Goal: Find specific page/section: Find specific page/section

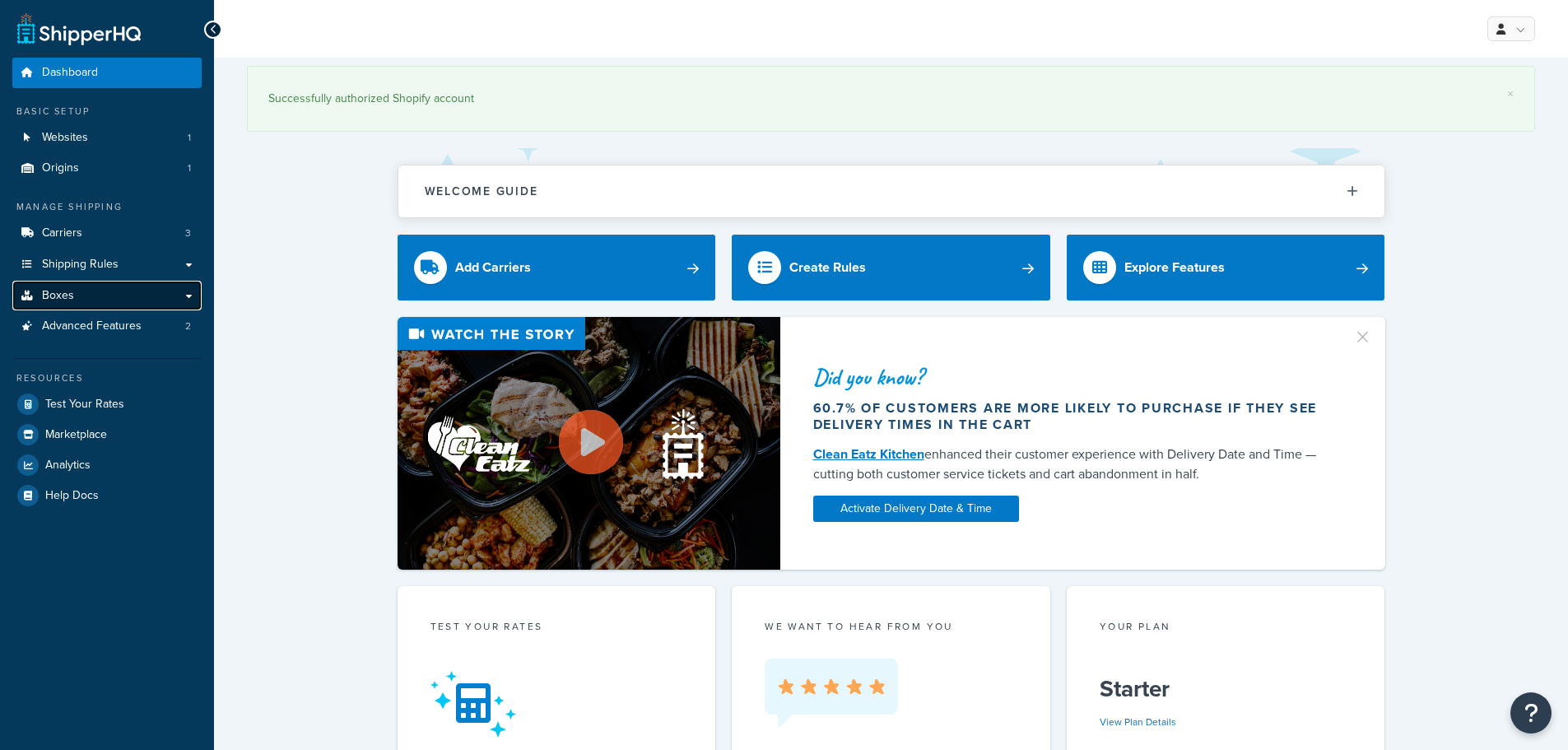
click at [63, 286] on link "Boxes" at bounding box center [107, 296] width 189 height 30
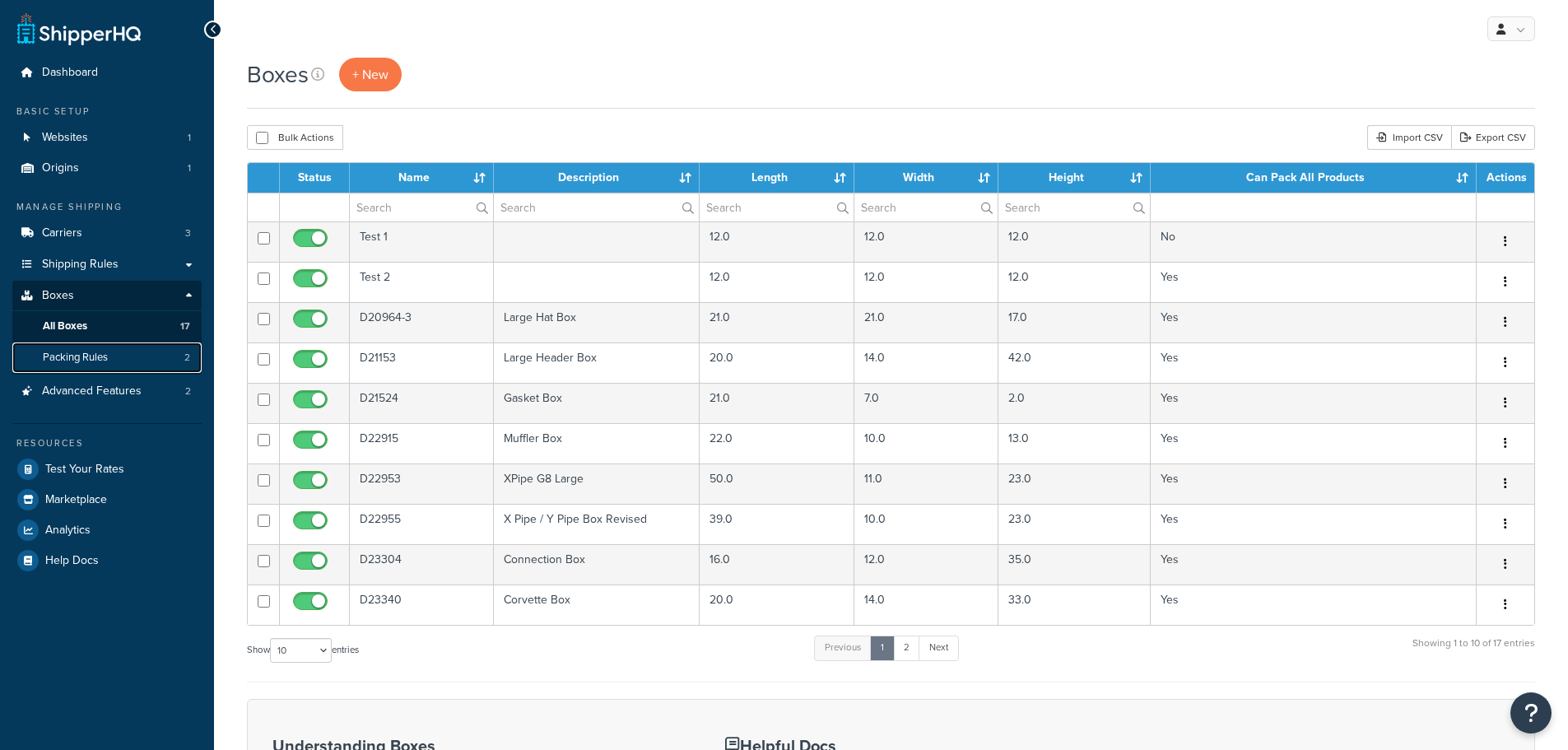
click at [115, 353] on link "Packing Rules 2" at bounding box center [107, 357] width 189 height 30
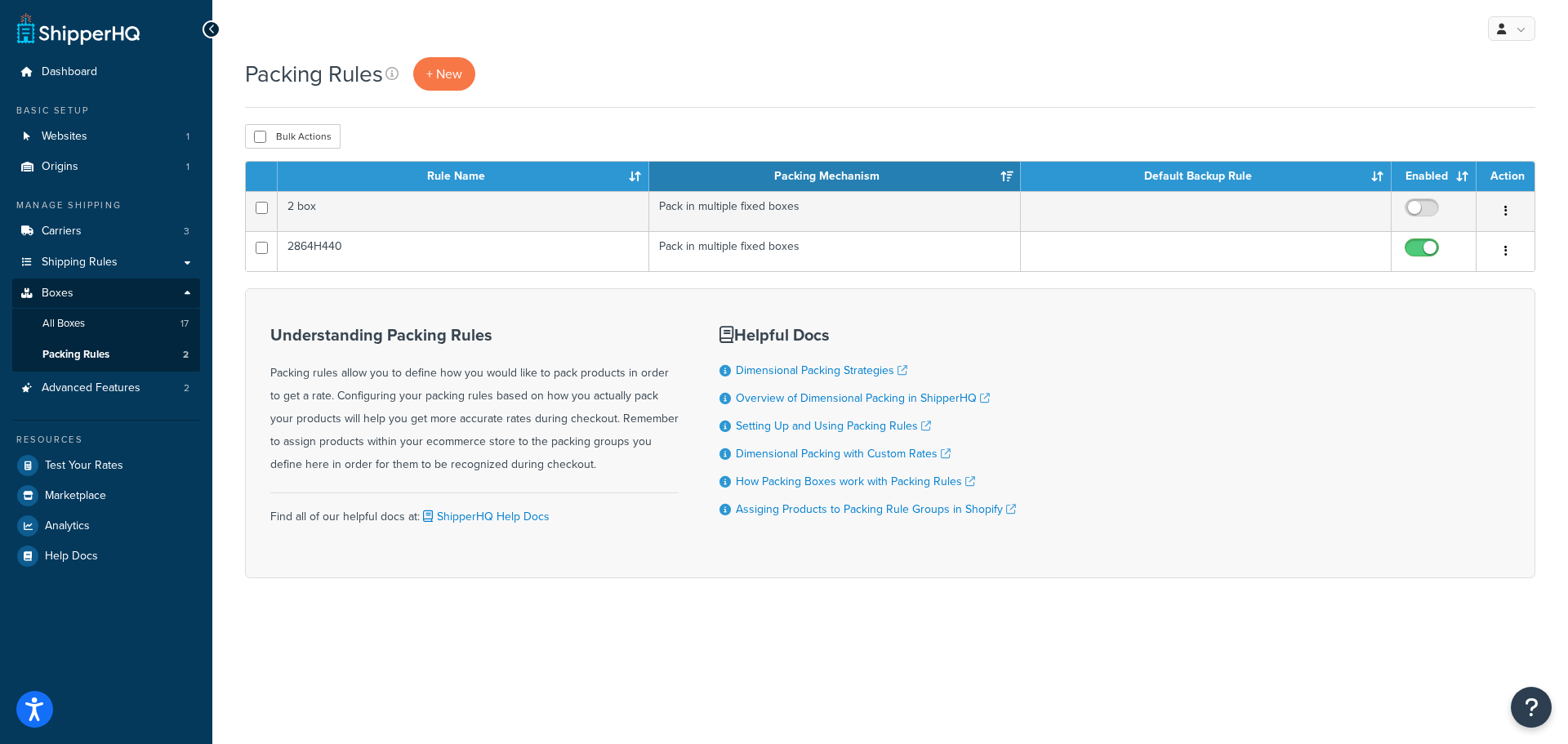
click at [626, 100] on div "Packing Rules + New" at bounding box center [890, 82] width 1290 height 51
